Goal: Find specific page/section: Find specific page/section

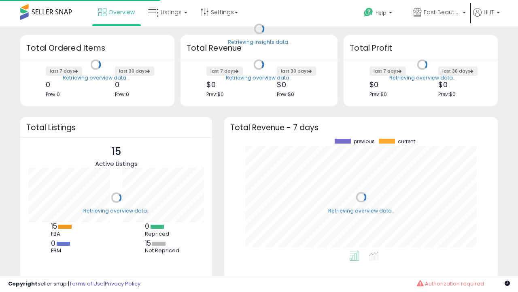
scroll to position [113, 258]
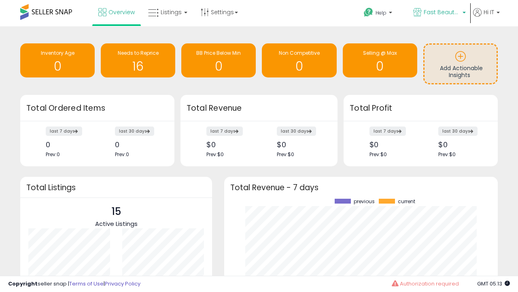
click at [439, 13] on span "Fast Beauty ([GEOGRAPHIC_DATA])" at bounding box center [442, 12] width 36 height 8
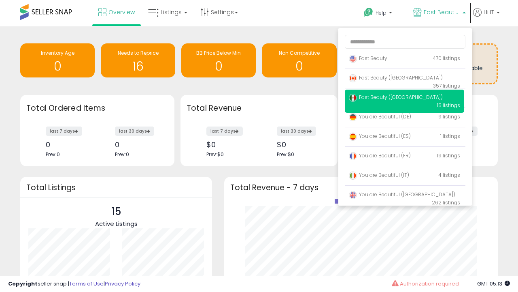
click at [404, 60] on p "Fast Beauty 470 listings" at bounding box center [404, 59] width 119 height 16
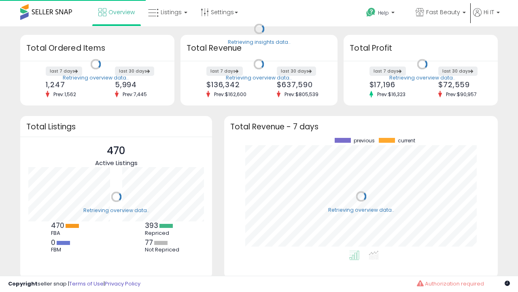
scroll to position [113, 258]
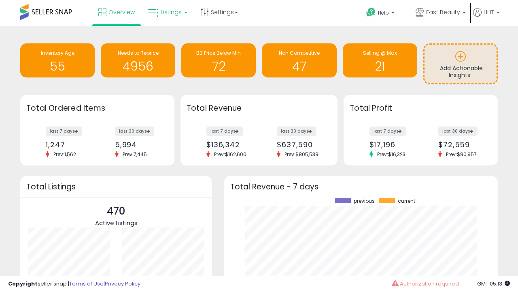
click at [167, 12] on span "Listings" at bounding box center [171, 12] width 21 height 8
